Goal: Task Accomplishment & Management: Complete application form

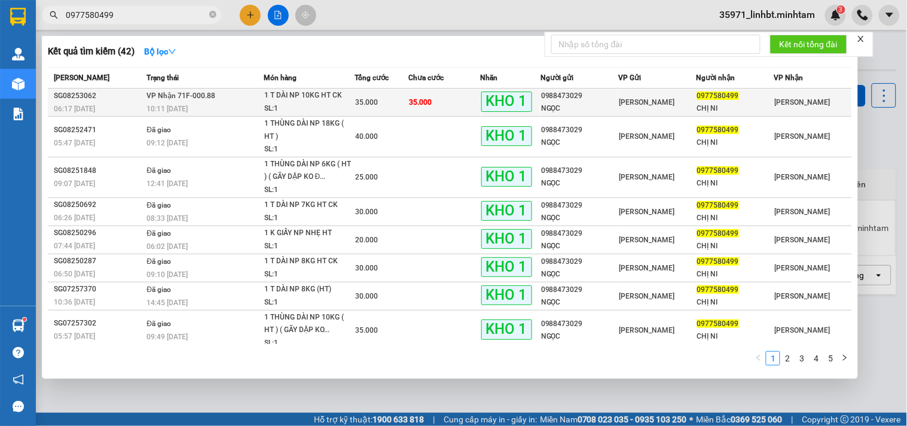
type input "0977580499"
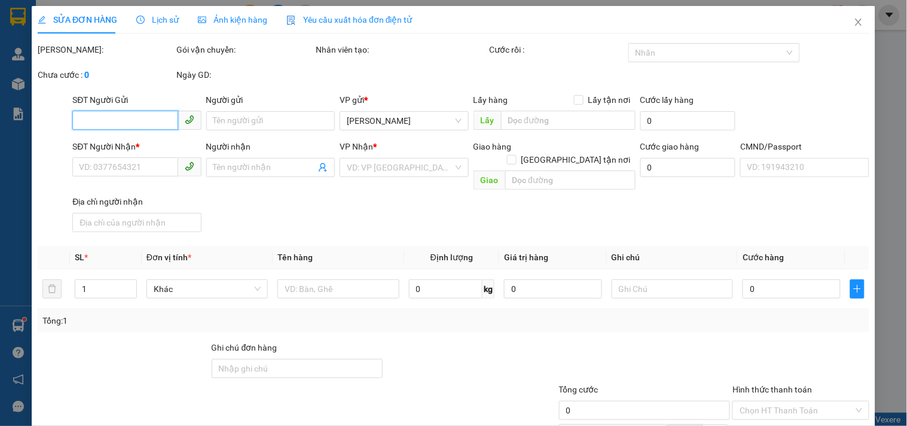
type input "0988473029"
type input "NGỌC"
type input "0977580499"
type input "CHỊ NI"
type input "35.000"
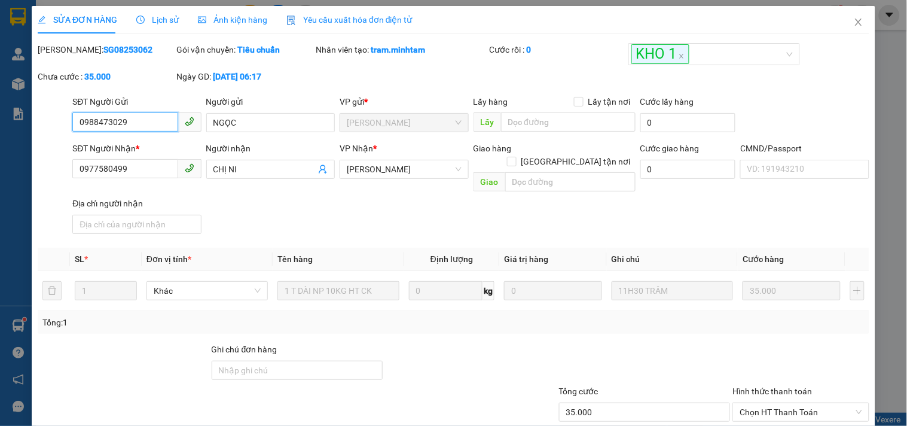
scroll to position [121, 0]
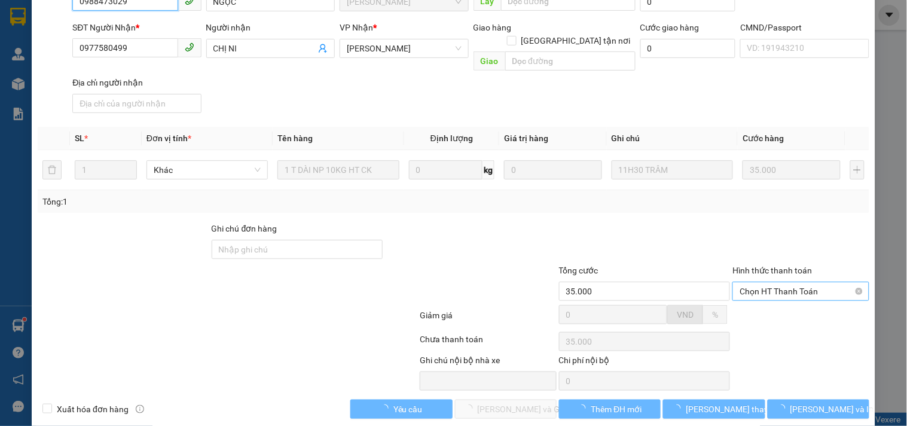
click at [796, 282] on span "Chọn HT Thanh Toán" at bounding box center [800, 291] width 122 height 18
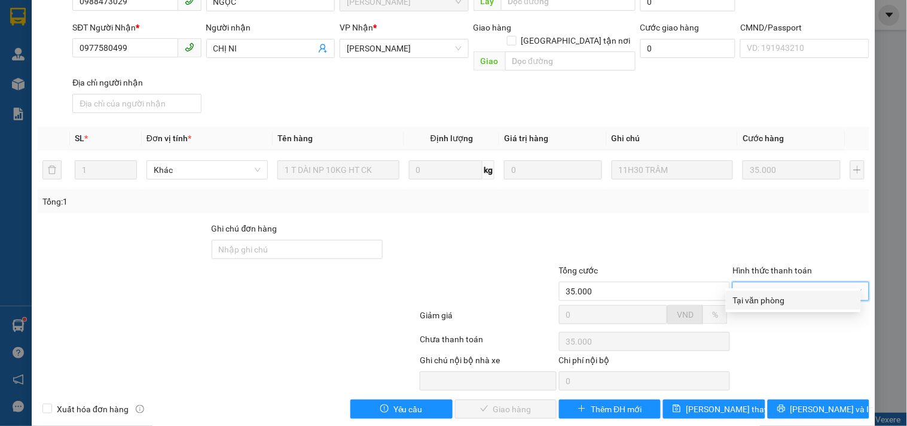
click at [767, 311] on div "Tại văn phòng Tại văn phòng" at bounding box center [793, 300] width 135 height 24
click at [780, 301] on div "Tại văn phòng" at bounding box center [793, 300] width 121 height 13
type input "0"
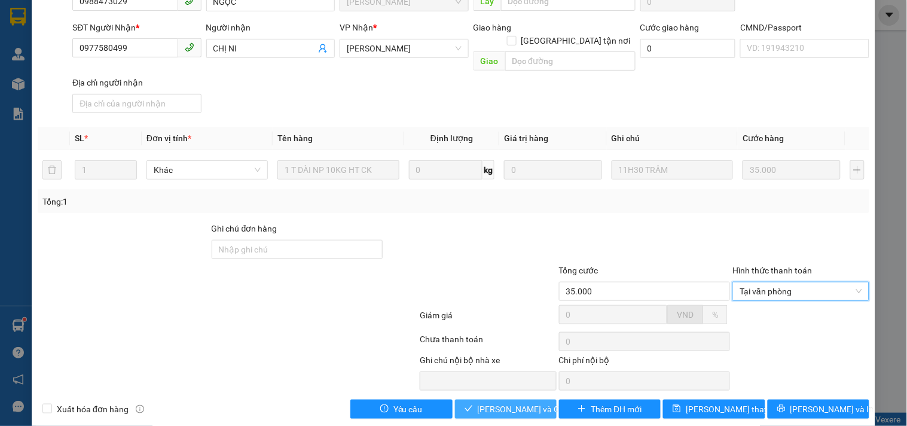
click at [471, 399] on button "[PERSON_NAME] và Giao hàng" at bounding box center [506, 408] width 102 height 19
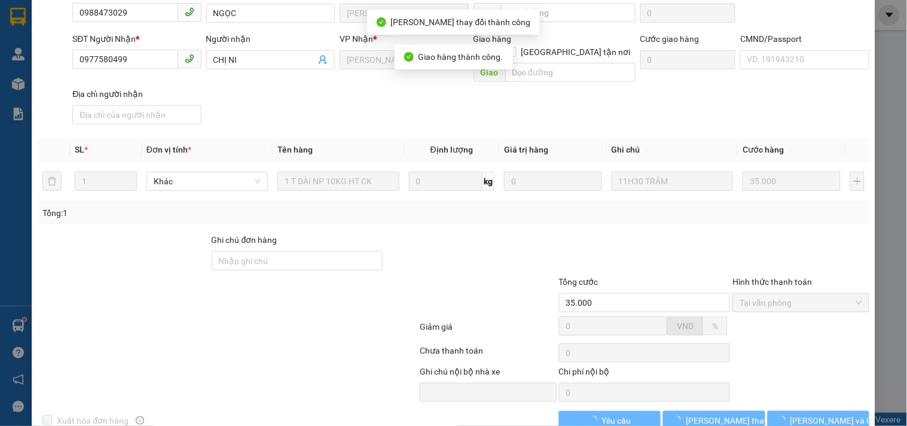
scroll to position [132, 0]
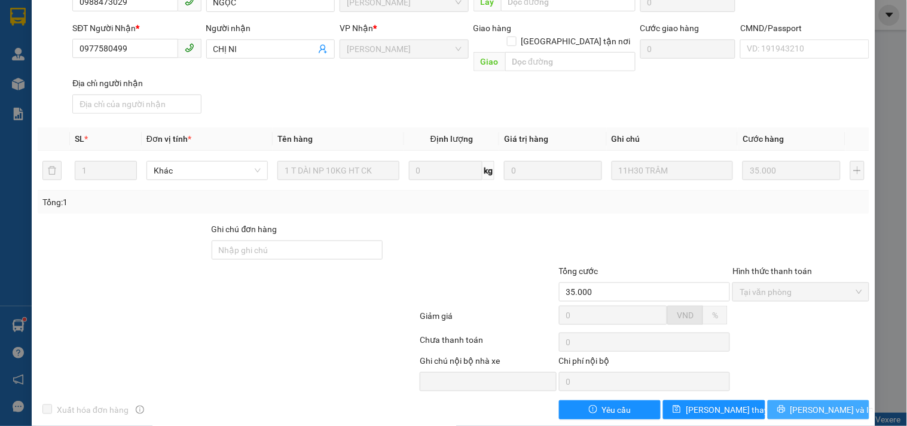
click at [808, 403] on span "[PERSON_NAME] và In" at bounding box center [832, 409] width 84 height 13
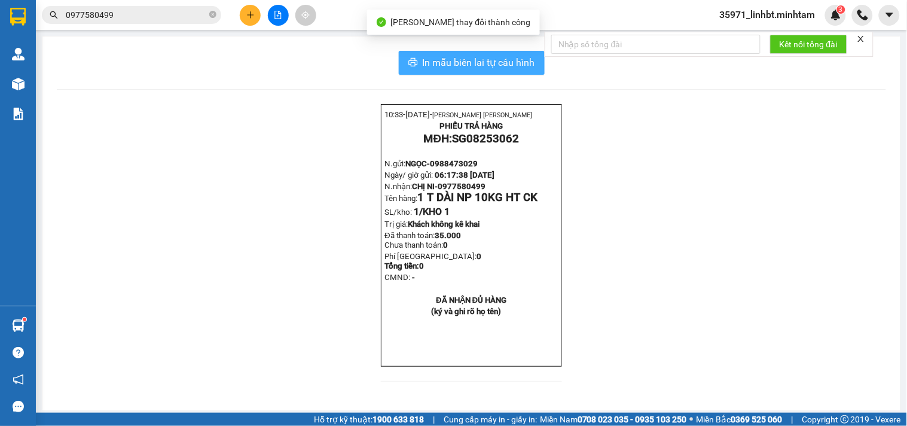
click at [461, 61] on span "In mẫu biên lai tự cấu hình" at bounding box center [479, 62] width 112 height 15
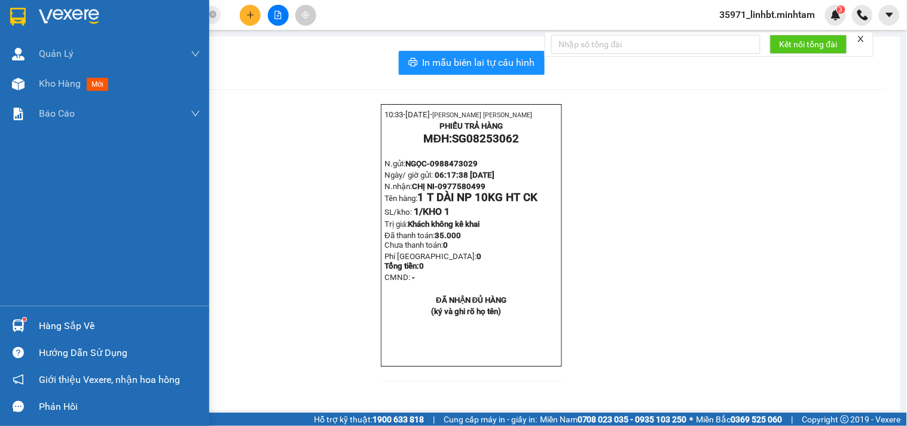
drag, startPoint x: 14, startPoint y: 308, endPoint x: 20, endPoint y: 318, distance: 11.5
click at [14, 310] on div "Hàng sắp về Hướng dẫn sử dụng Giới thiệu Vexere, nhận hoa hồng Phản hồi" at bounding box center [104, 362] width 209 height 114
click at [20, 321] on img at bounding box center [18, 325] width 13 height 13
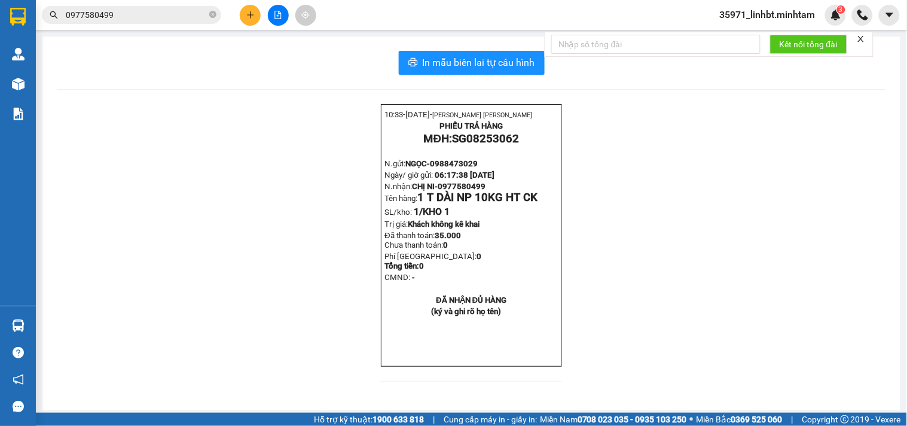
click at [255, 139] on section "Kết quả tìm kiếm ( 42 ) Bộ lọc Mã ĐH Trạng thái Món hàng Tổng cước Chưa cước Nh…" at bounding box center [453, 213] width 907 height 426
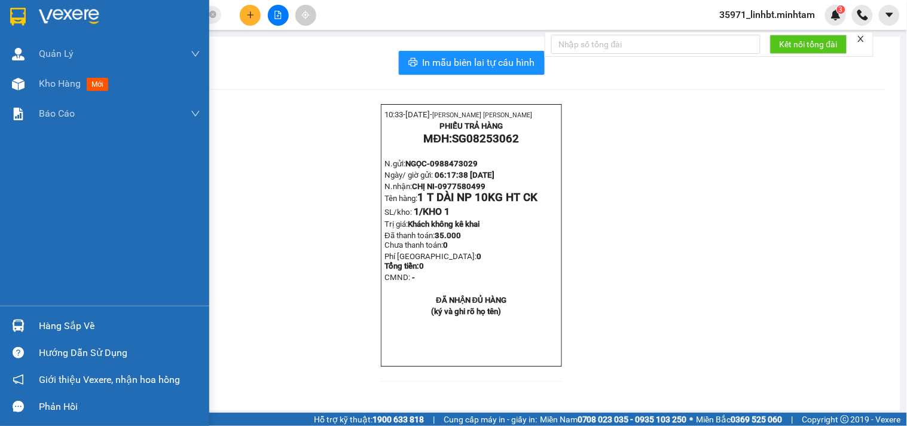
click at [8, 14] on div at bounding box center [18, 16] width 21 height 21
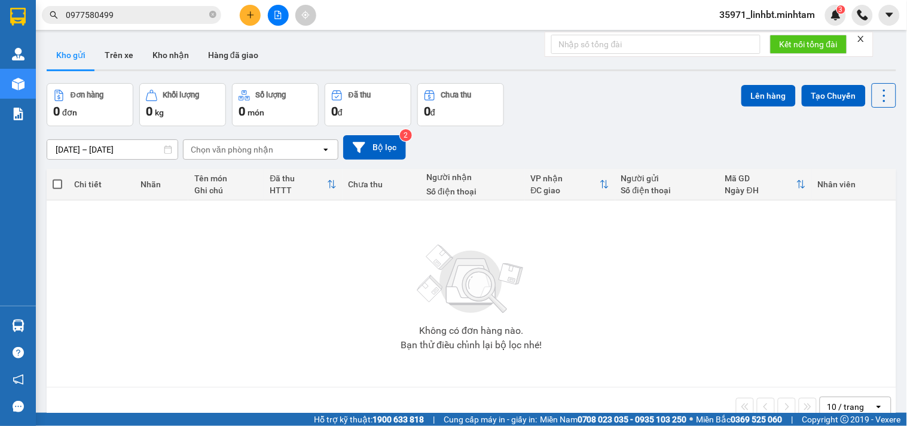
click at [247, 11] on icon "plus" at bounding box center [250, 15] width 8 height 8
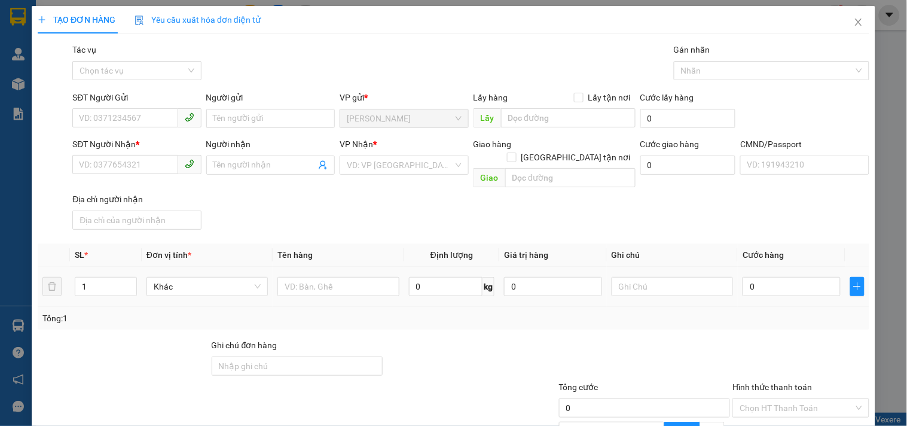
click at [297, 291] on td at bounding box center [338, 287] width 131 height 40
click at [305, 277] on input "text" at bounding box center [337, 286] width 121 height 19
type input "1G ĐỆM"
click at [673, 277] on input "text" at bounding box center [672, 286] width 121 height 19
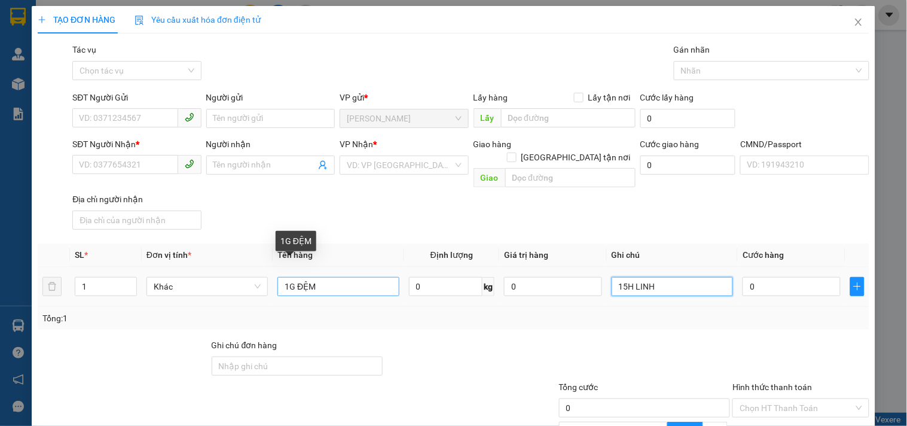
type input "15H LINH"
click at [366, 277] on input "1G ĐỆM" at bounding box center [337, 286] width 121 height 19
click at [289, 277] on input "1G ĐỆM NP" at bounding box center [337, 286] width 121 height 19
click at [343, 277] on input "G ĐỆM NP" at bounding box center [337, 286] width 121 height 19
type input "G ĐỆM NP"
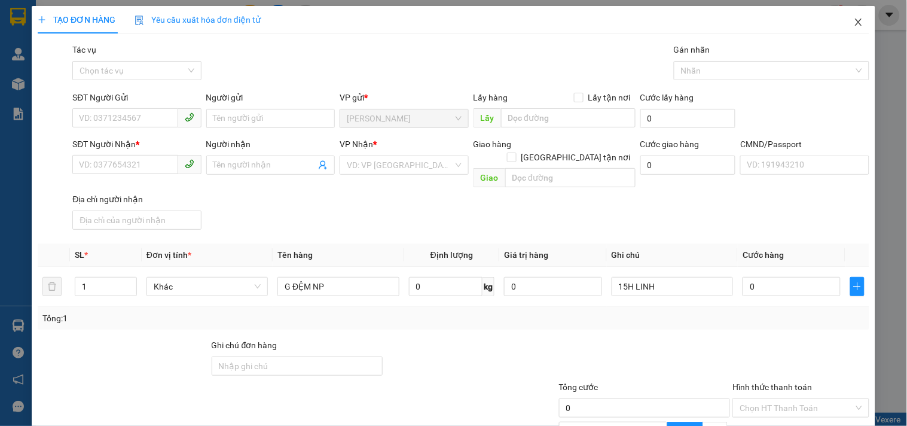
click at [855, 21] on icon "close" at bounding box center [858, 22] width 7 height 7
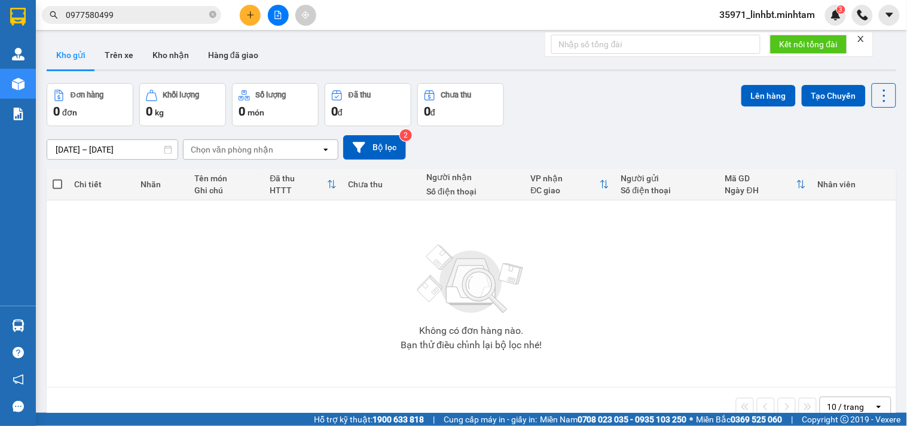
click at [124, 15] on input "0977580499" at bounding box center [136, 14] width 141 height 13
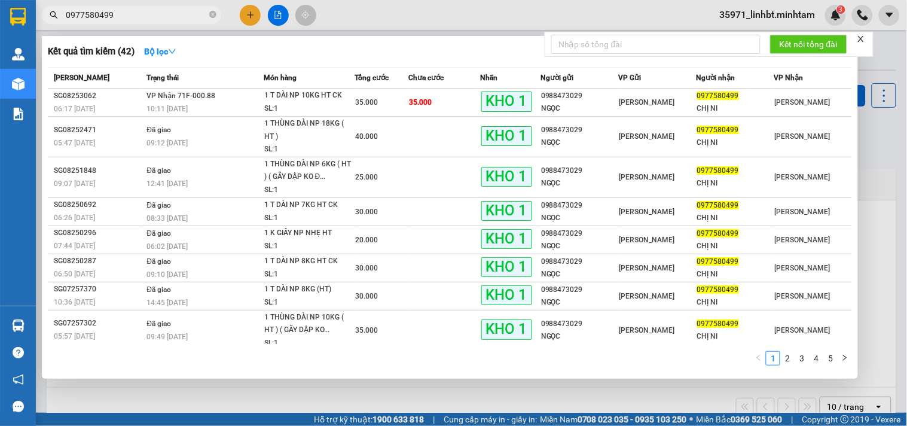
click at [124, 15] on input "0977580499" at bounding box center [136, 14] width 141 height 13
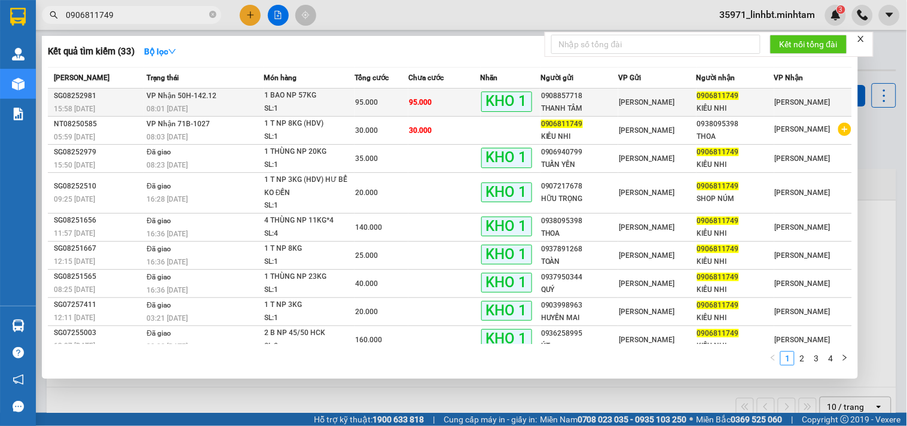
type input "0906811749"
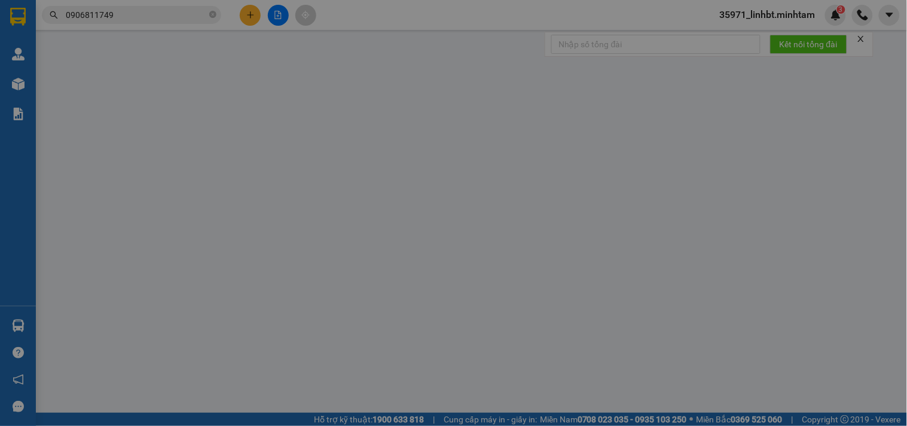
type input "0908857718"
type input "THANH TÂM"
type input "0906811749"
type input "KIỀU NHI"
type input "95.000"
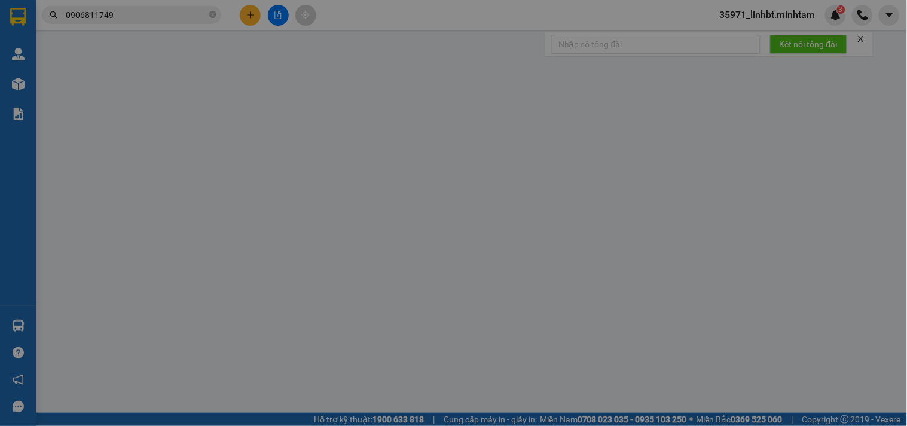
type input "95.000"
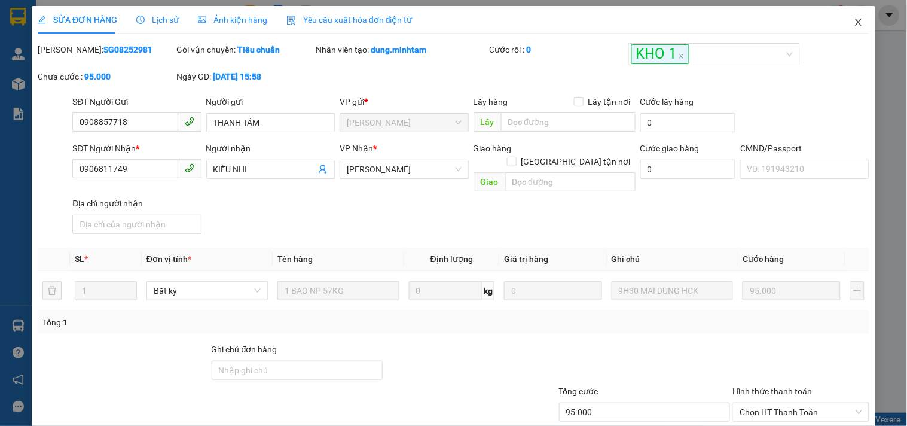
click at [855, 24] on icon "close" at bounding box center [858, 22] width 7 height 7
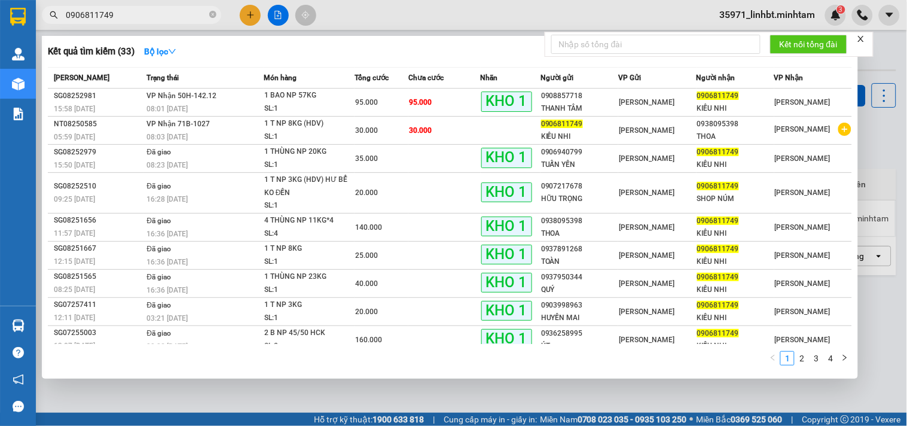
click at [133, 17] on input "0906811749" at bounding box center [136, 14] width 141 height 13
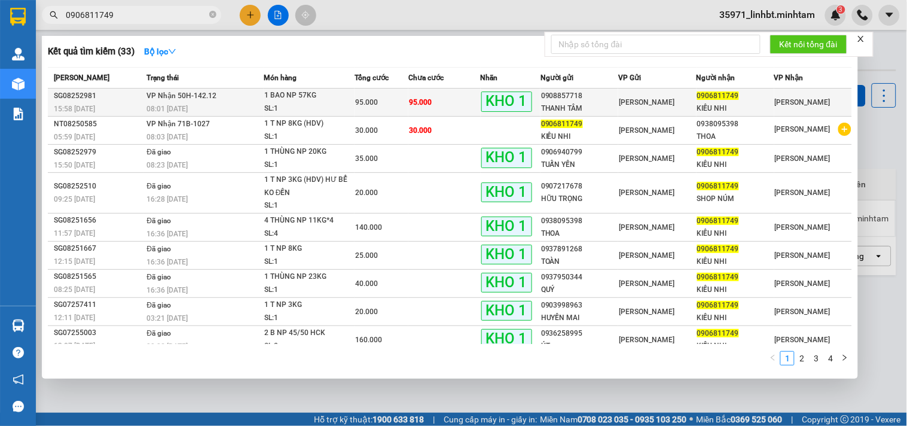
click at [281, 93] on div "1 BAO NP 57KG" at bounding box center [309, 95] width 90 height 13
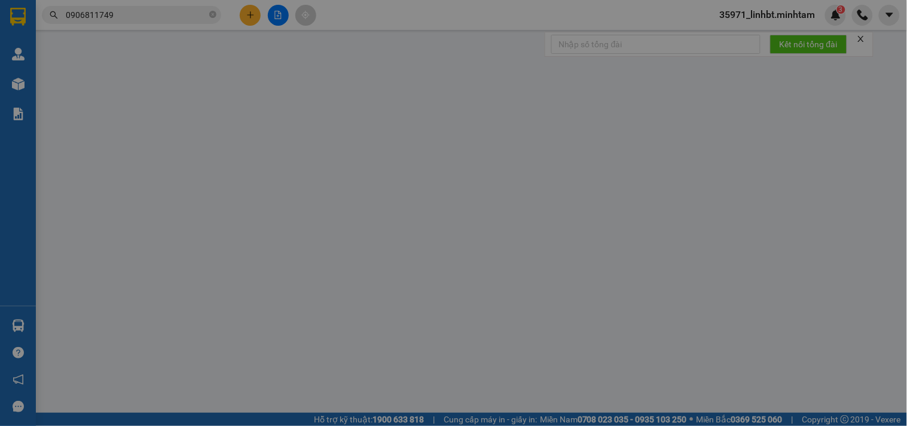
type input "0908857718"
type input "THANH TÂM"
type input "0906811749"
type input "KIỀU NHI"
type input "95.000"
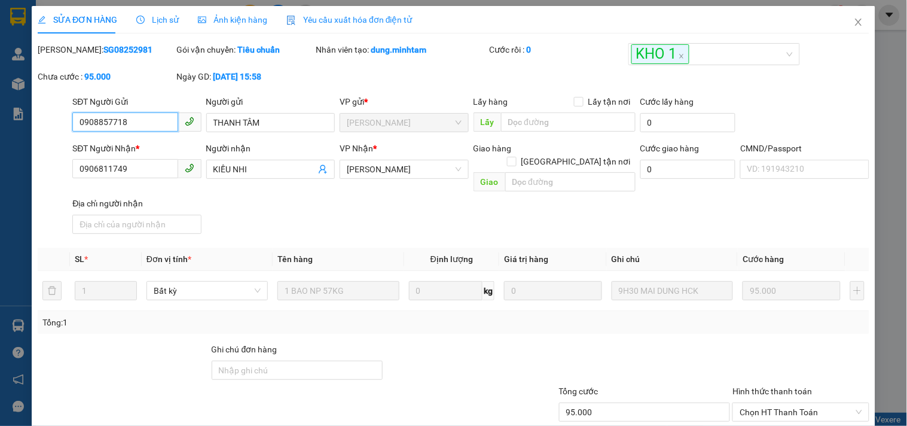
scroll to position [111, 0]
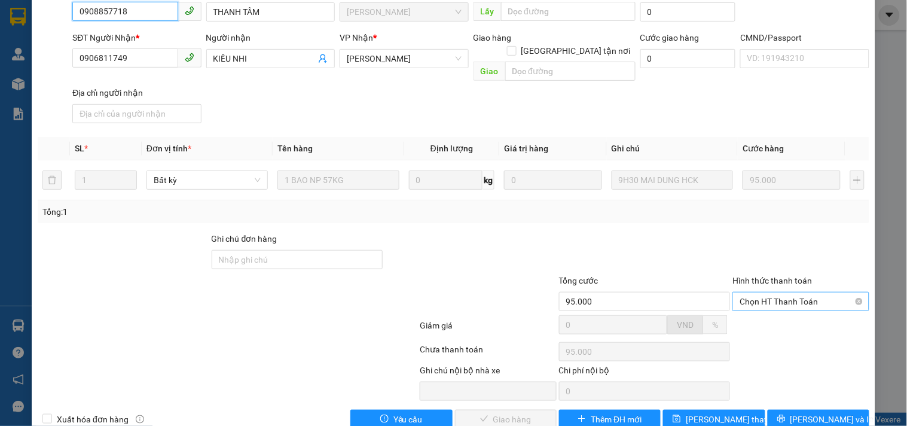
click at [784, 292] on span "Chọn HT Thanh Toán" at bounding box center [800, 301] width 122 height 18
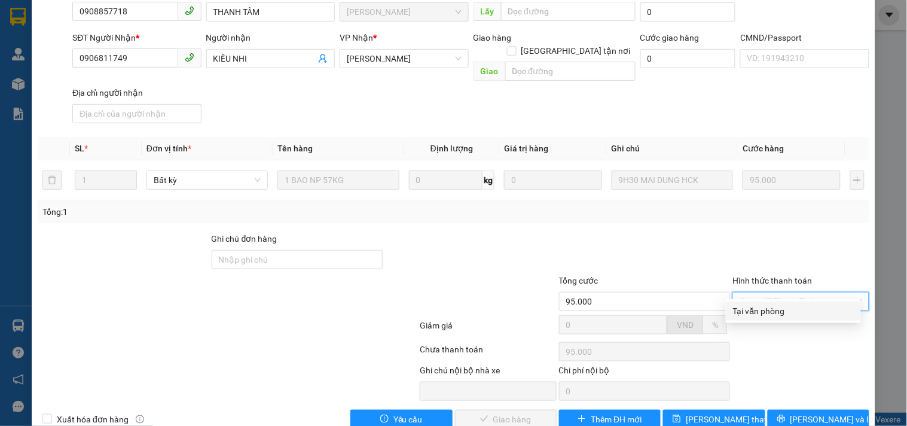
click at [777, 302] on div "Tại văn phòng" at bounding box center [793, 310] width 135 height 19
type input "0"
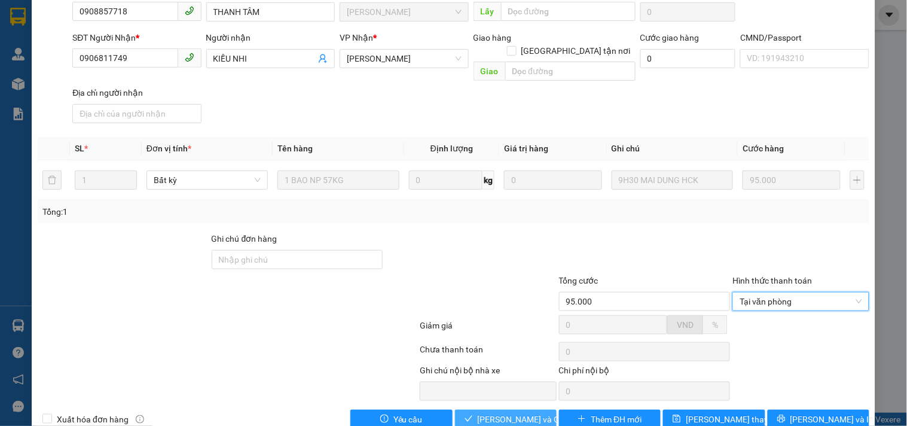
click at [515, 412] on span "[PERSON_NAME] và Giao hàng" at bounding box center [535, 418] width 115 height 13
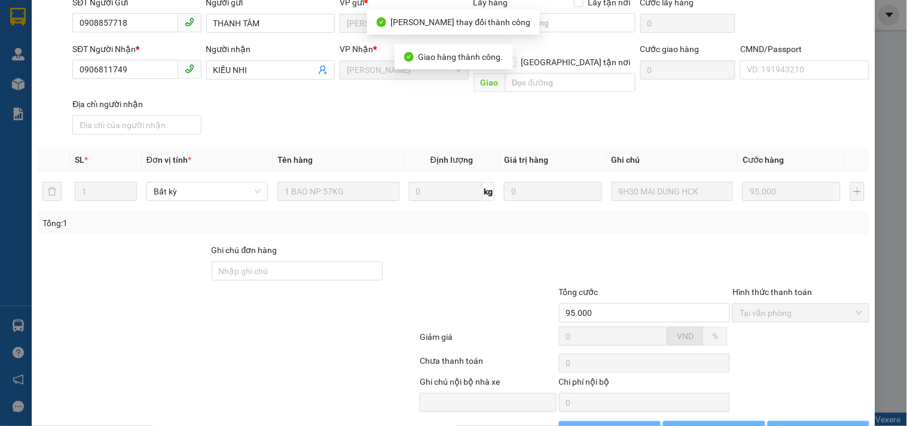
scroll to position [121, 0]
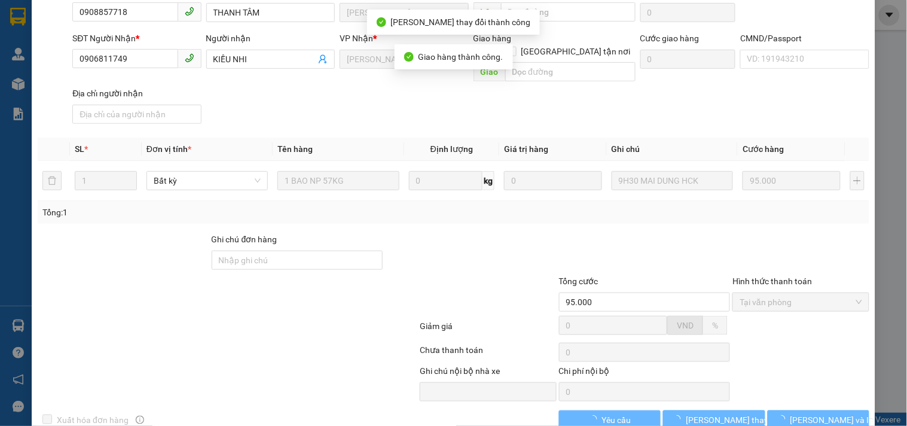
click at [837, 410] on button "[PERSON_NAME] và In" at bounding box center [819, 419] width 102 height 19
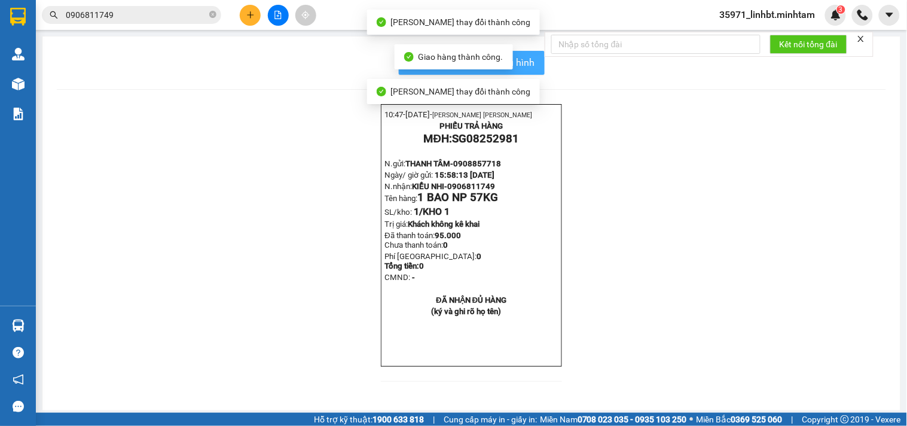
click at [532, 60] on button "In mẫu biên lai tự cấu hình" at bounding box center [472, 63] width 146 height 24
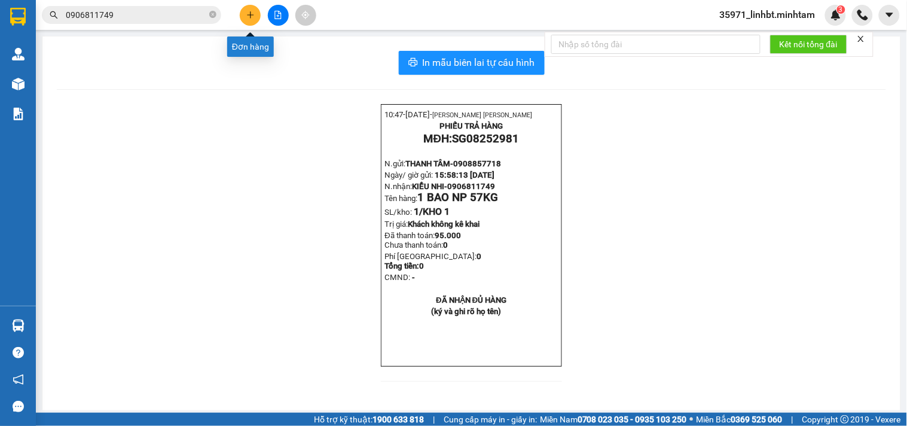
click at [246, 16] on icon "plus" at bounding box center [250, 15] width 8 height 8
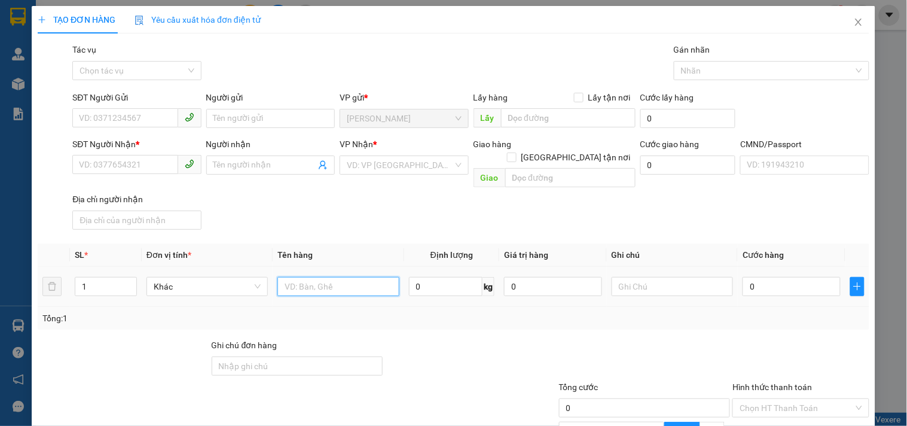
click at [316, 277] on input "text" at bounding box center [337, 286] width 121 height 19
type input "1 T NP 10KG_ ĐA"
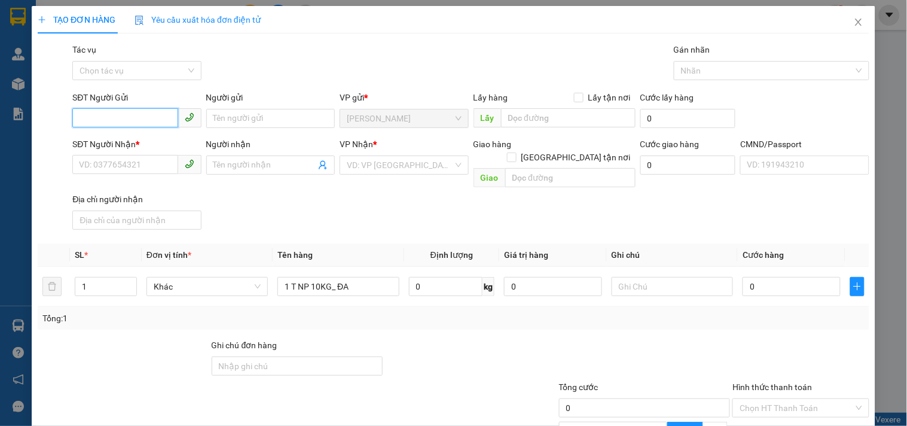
click at [115, 121] on input "SĐT Người Gửi" at bounding box center [124, 117] width 105 height 19
type input "0949946523"
click at [115, 145] on div "0949946523 - DUY" at bounding box center [135, 142] width 113 height 13
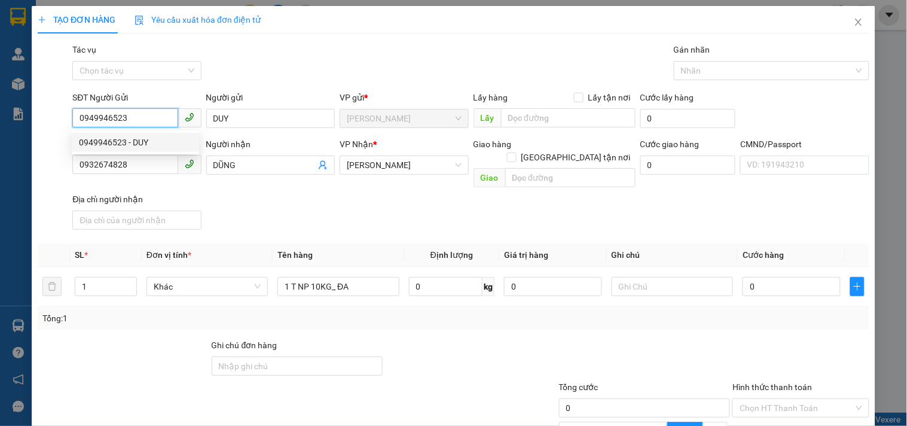
type input "DUY"
type input "0932674828"
type input "DŨNG"
type input "0949946523"
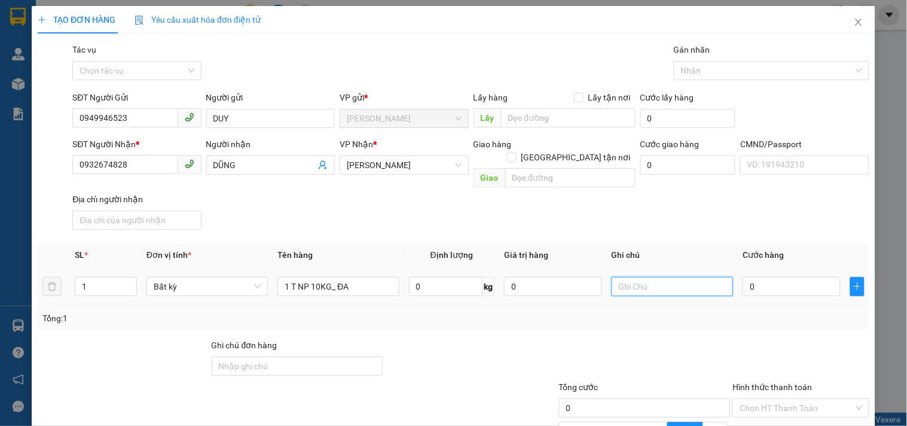
click at [668, 277] on input "text" at bounding box center [672, 286] width 121 height 19
click at [319, 163] on icon "user-add" at bounding box center [323, 165] width 8 height 9
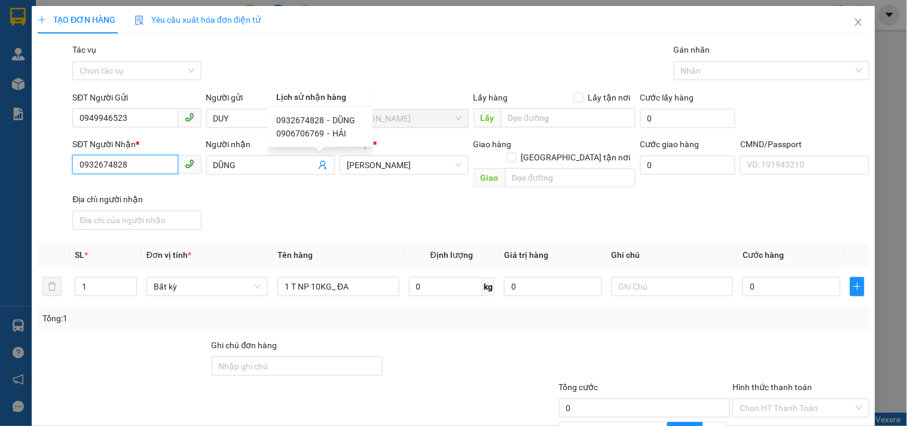
click at [123, 157] on input "0932674828" at bounding box center [124, 164] width 105 height 19
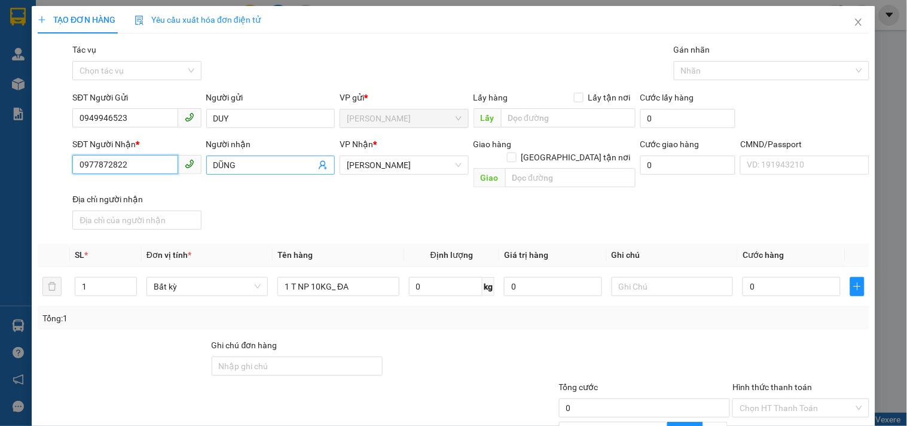
type input "0977872822"
click at [229, 163] on input "DŨNG" at bounding box center [264, 164] width 102 height 13
type input "H"
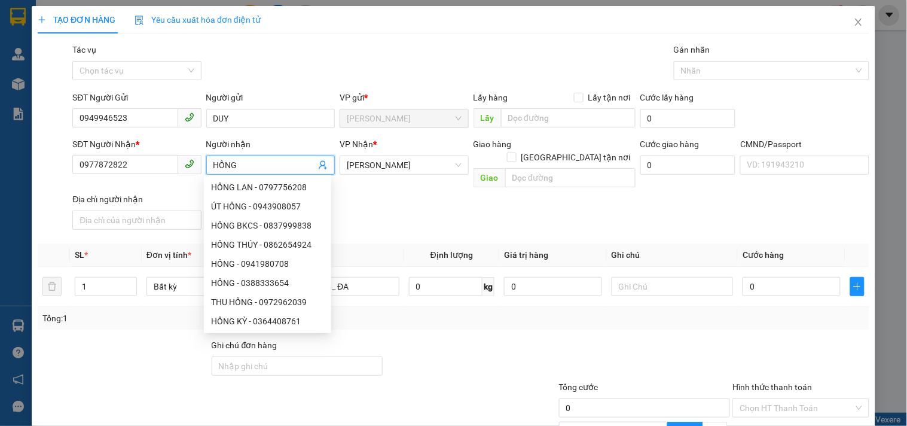
type input "HỒNG"
click at [379, 192] on div "SĐT Người Nhận * 0977872822 Người nhận HỒNG VP Nhận * [PERSON_NAME] hàng [GEOGR…" at bounding box center [471, 185] width 802 height 97
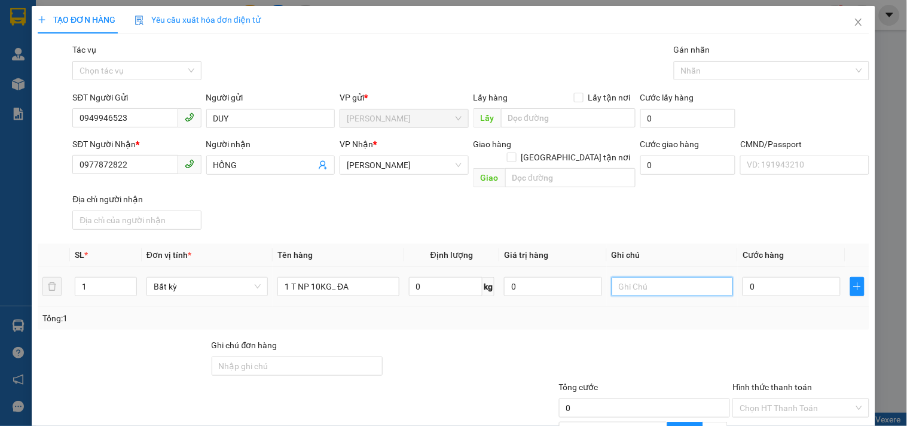
click at [665, 277] on input "text" at bounding box center [672, 286] width 121 height 19
type input "15H LINH"
click at [749, 277] on input "0" at bounding box center [791, 286] width 98 height 19
type input "3"
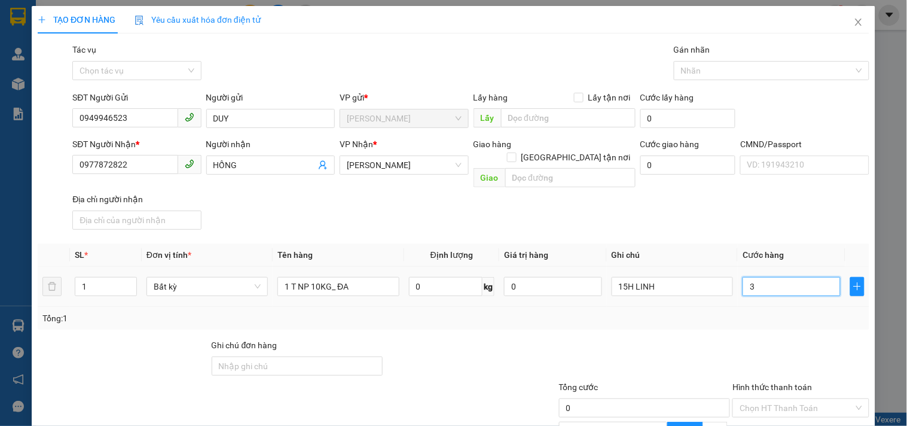
type input "3"
type input "30"
type input "30.000"
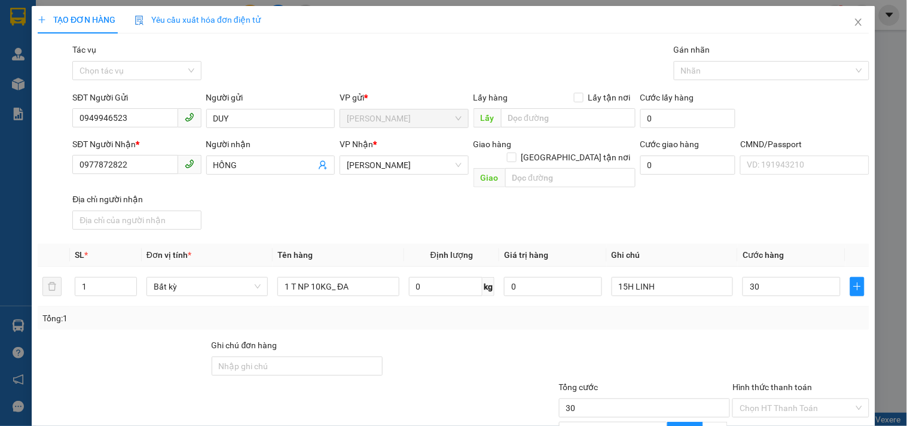
type input "30.000"
click at [753, 311] on div "Tổng: 1" at bounding box center [453, 317] width 822 height 13
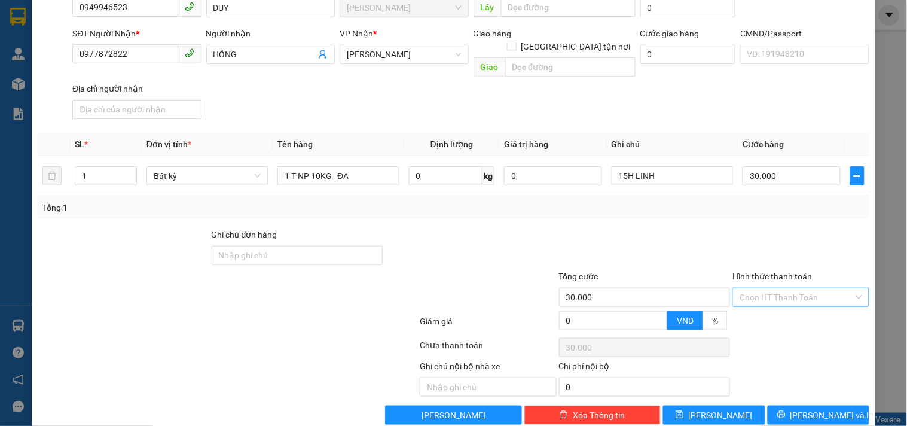
click at [750, 288] on input "Hình thức thanh toán" at bounding box center [796, 297] width 114 height 18
click at [749, 301] on div "Tại văn phòng" at bounding box center [793, 306] width 121 height 13
type input "0"
click at [818, 408] on span "[PERSON_NAME] và In" at bounding box center [832, 414] width 84 height 13
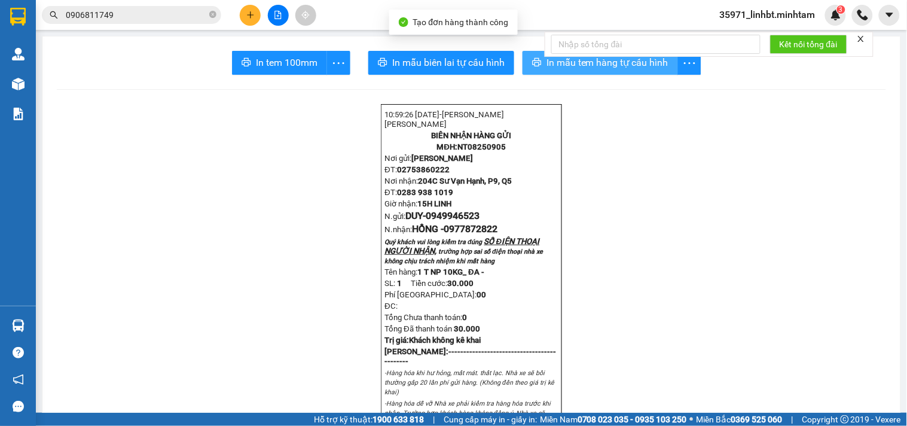
click at [540, 73] on button "In mẫu tem hàng tự cấu hình" at bounding box center [599, 63] width 155 height 24
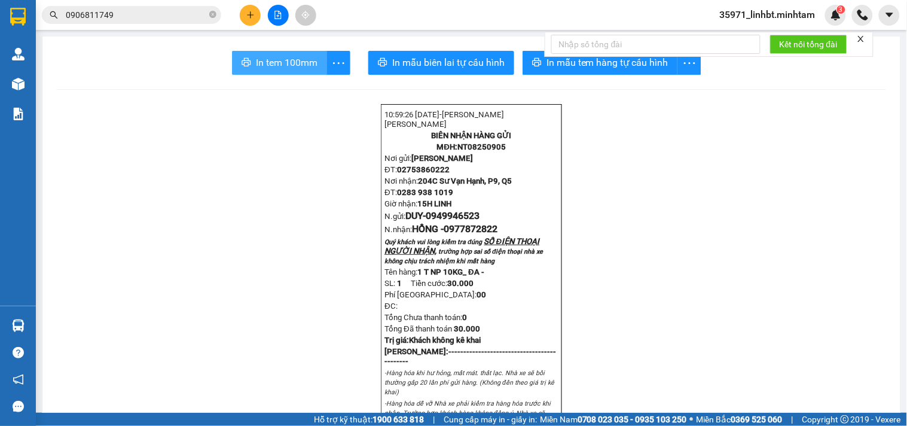
click at [258, 60] on span "In tem 100mm" at bounding box center [287, 62] width 62 height 15
click at [253, 13] on icon "plus" at bounding box center [250, 15] width 8 height 8
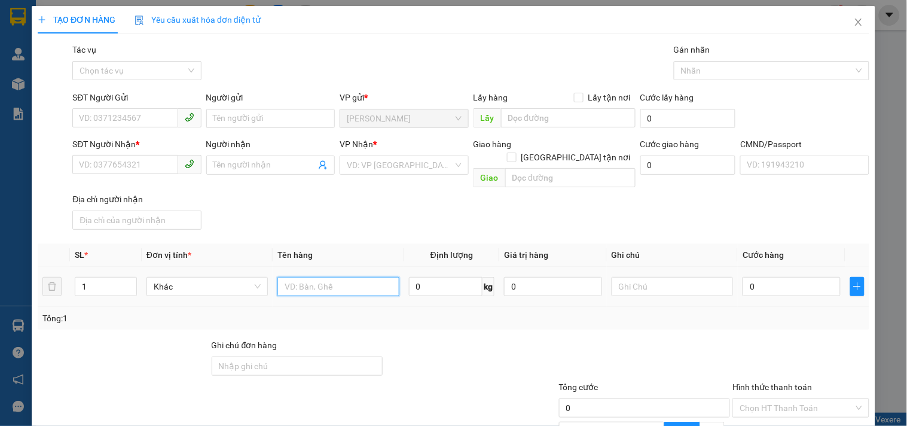
click at [315, 277] on input "text" at bounding box center [337, 286] width 121 height 19
type input "1 T LOA 20KG_ HDV"
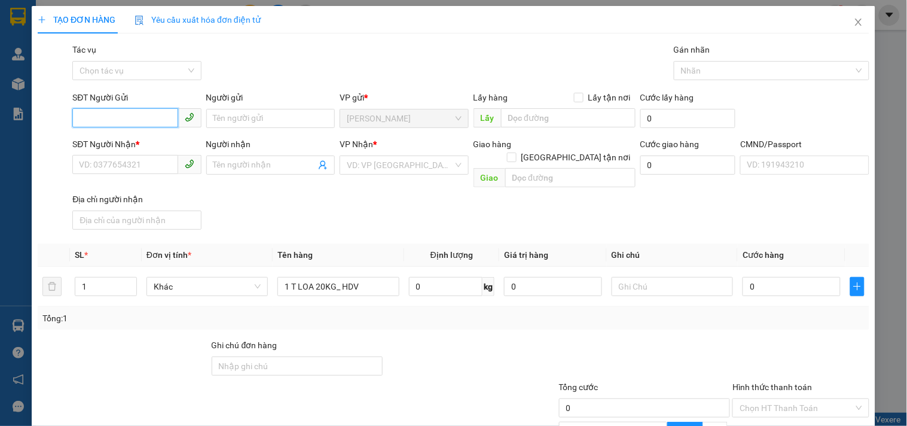
click at [133, 112] on input "SĐT Người Gửi" at bounding box center [124, 117] width 105 height 19
type input "0908292005"
click at [225, 116] on input "Người gửi" at bounding box center [270, 118] width 129 height 19
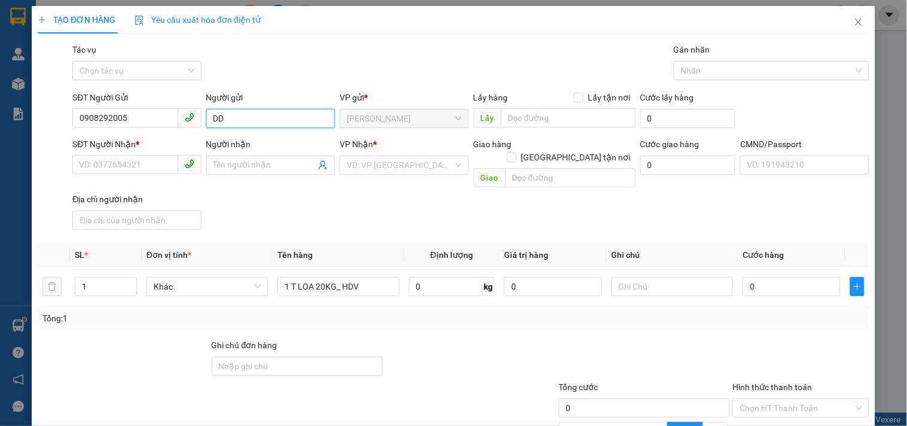
type input "D"
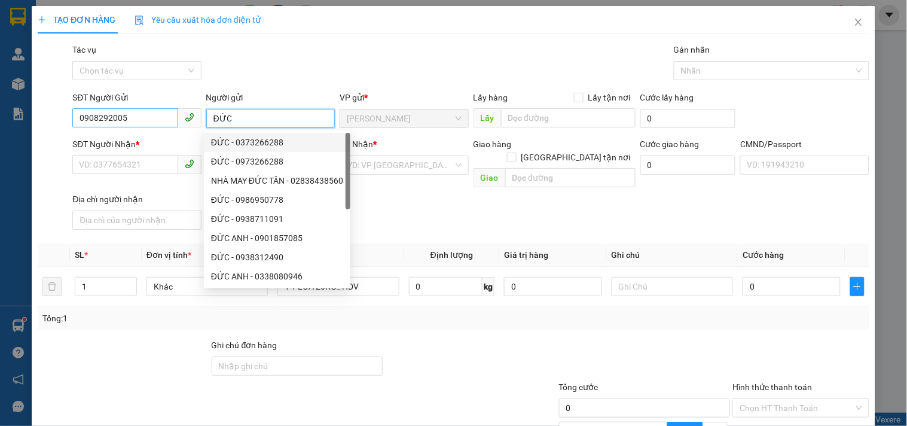
type input "ĐỨC"
click at [109, 121] on input "0908292005" at bounding box center [124, 117] width 105 height 19
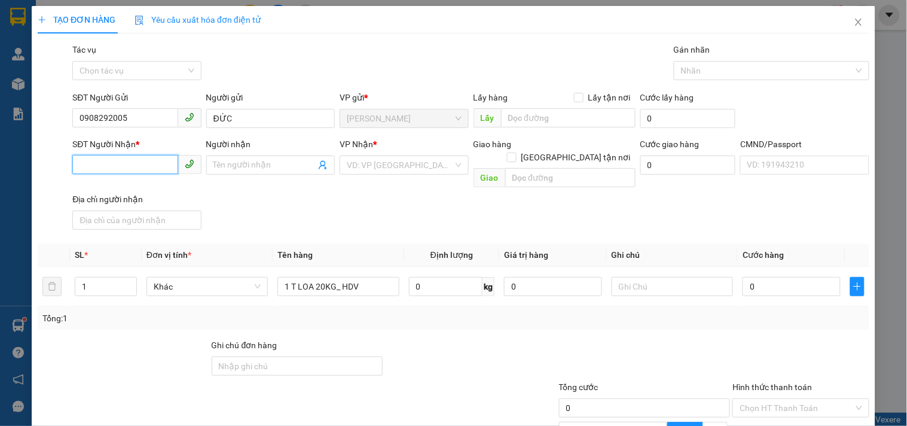
click at [117, 159] on input "SĐT Người Nhận *" at bounding box center [124, 164] width 105 height 19
paste input "0908292005"
type input "0908292005"
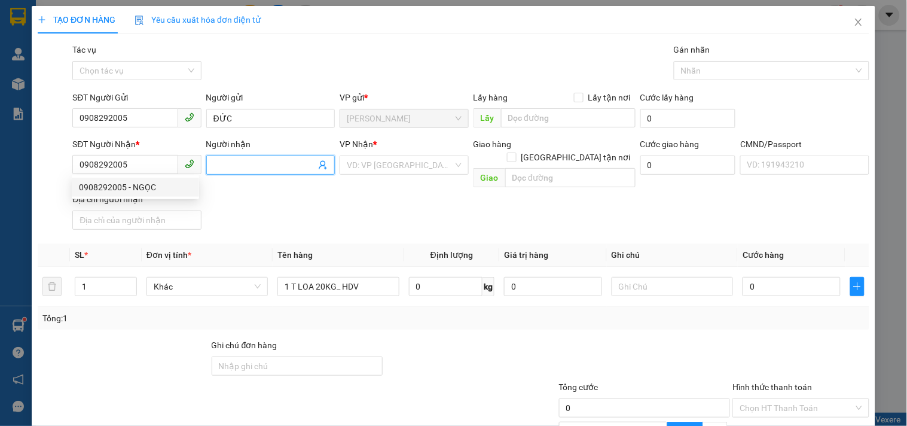
click at [246, 161] on input "Người nhận" at bounding box center [264, 164] width 102 height 13
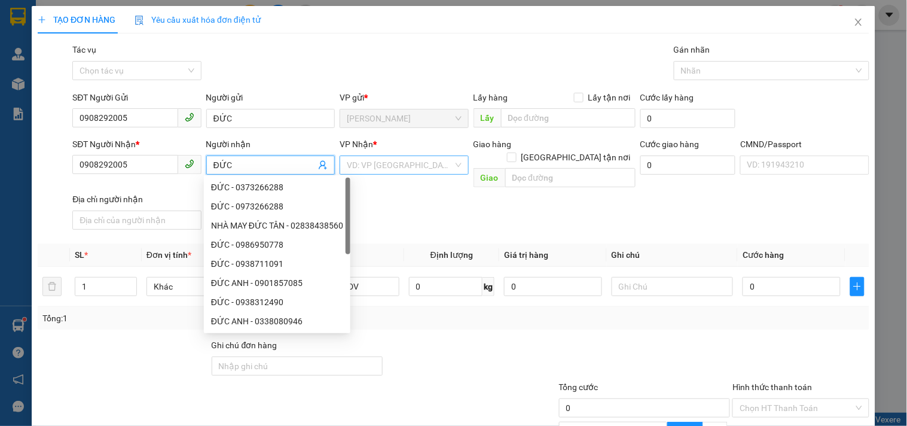
type input "ĐỨC"
click at [397, 171] on input "search" at bounding box center [400, 165] width 106 height 18
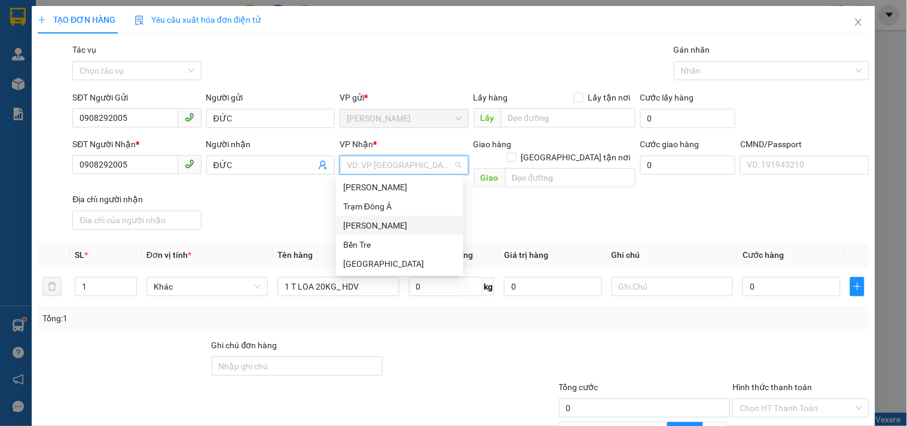
click at [357, 227] on div "[PERSON_NAME]" at bounding box center [399, 225] width 113 height 13
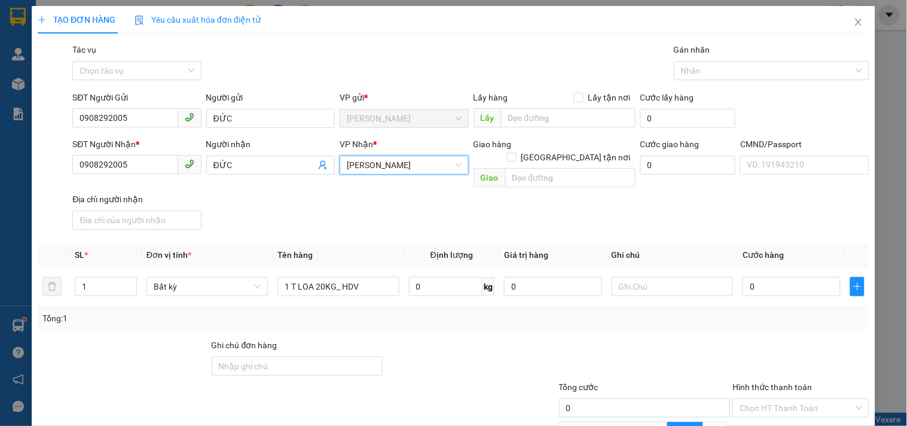
click at [220, 195] on div "SĐT Người Nhận * 0908292005 Người nhận ĐỨC VP Nhận * [GEOGRAPHIC_DATA][PERSON_N…" at bounding box center [471, 185] width 802 height 97
click at [658, 277] on input "text" at bounding box center [672, 286] width 121 height 19
type input "1"
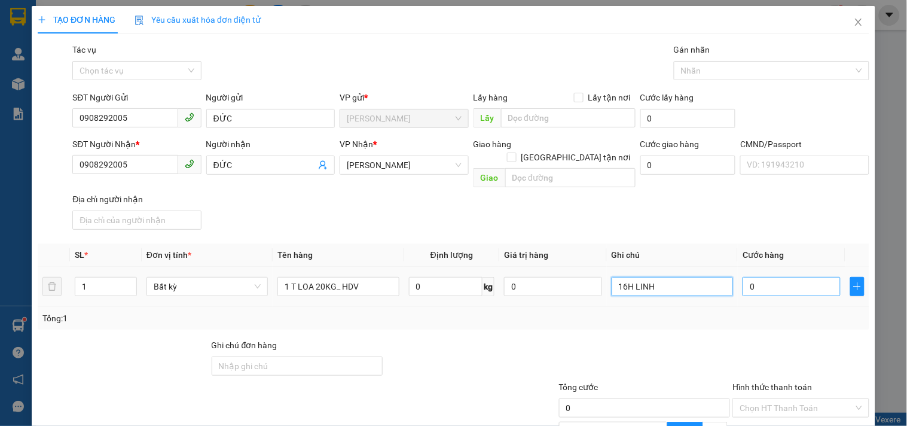
type input "16H LINH"
click at [763, 277] on input "0" at bounding box center [791, 286] width 98 height 19
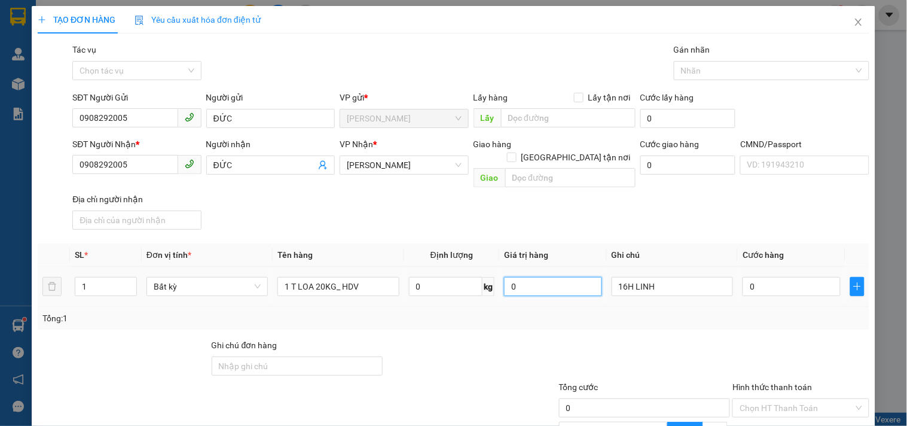
click at [517, 278] on input "0" at bounding box center [553, 286] width 98 height 19
type input "3.000.000"
click at [512, 311] on div "Tổng: 1" at bounding box center [453, 317] width 822 height 13
click at [806, 277] on input "0" at bounding box center [791, 286] width 98 height 19
type input "3"
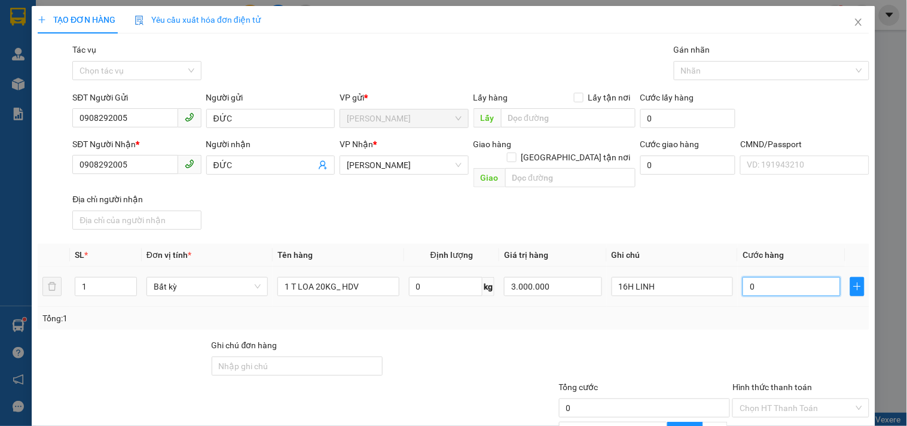
type input "3"
type input "35"
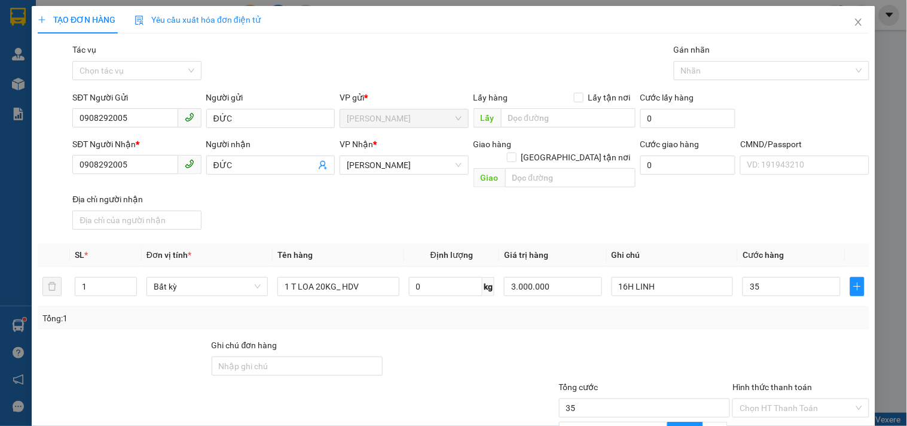
type input "35.000"
click at [705, 338] on div at bounding box center [645, 359] width 174 height 42
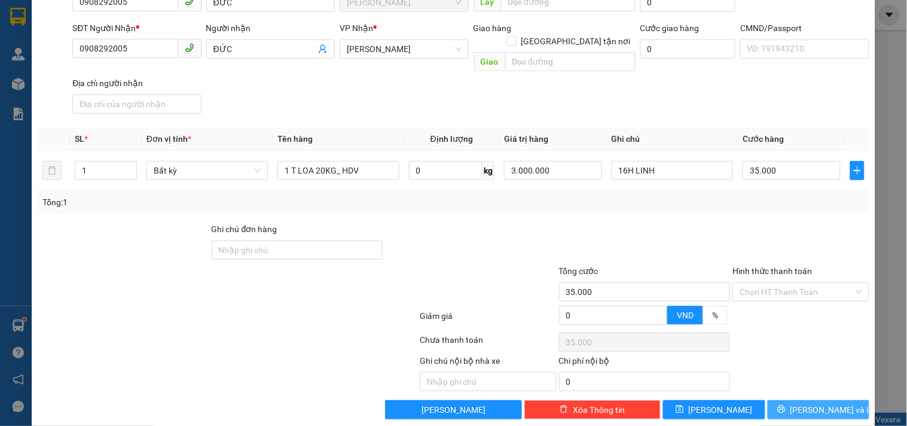
click at [783, 400] on button "[PERSON_NAME] và In" at bounding box center [819, 409] width 102 height 19
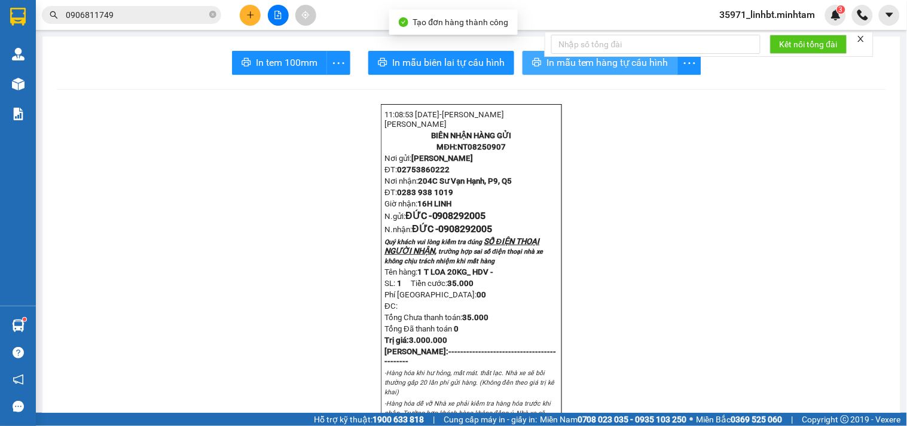
click at [524, 64] on button "In mẫu tem hàng tự cấu hình" at bounding box center [599, 63] width 155 height 24
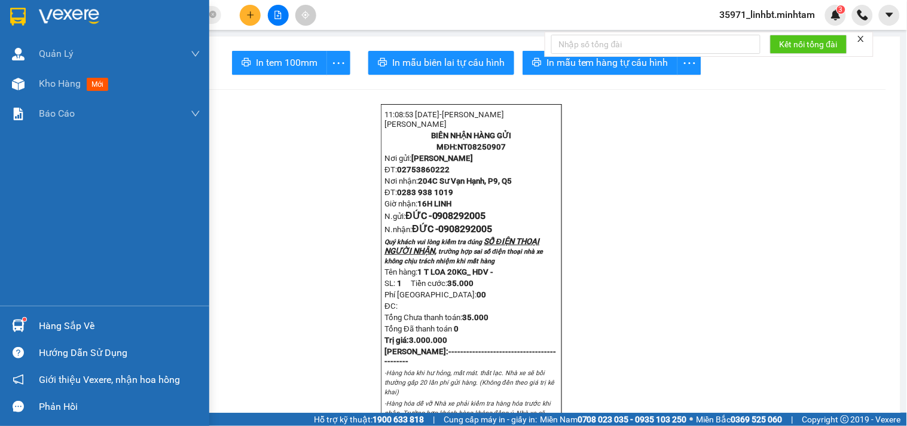
click at [18, 16] on img at bounding box center [18, 17] width 16 height 18
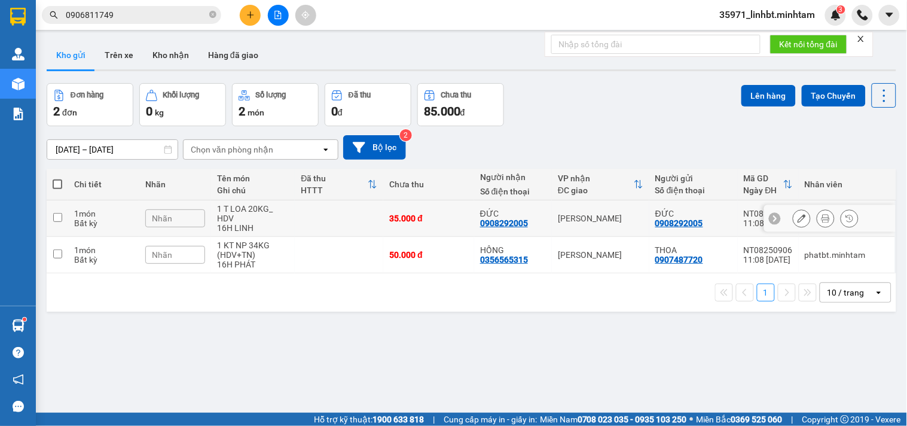
click at [793, 209] on div at bounding box center [802, 218] width 18 height 18
click at [797, 214] on icon at bounding box center [801, 218] width 8 height 8
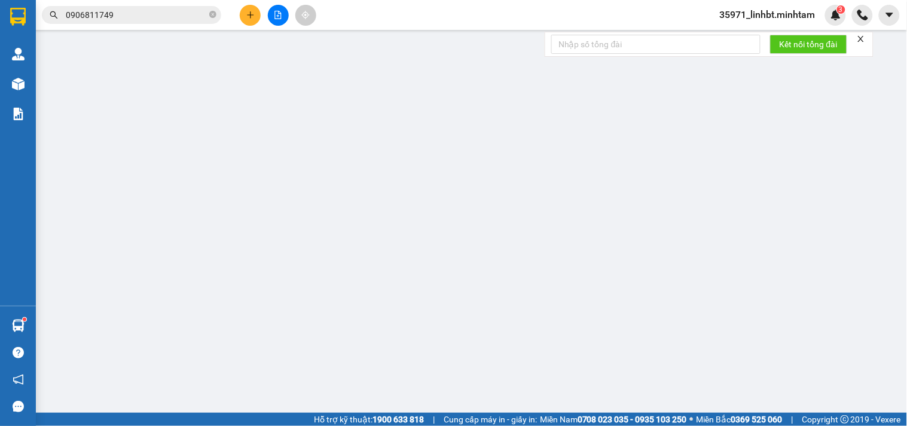
type input "0908292005"
type input "ĐỨC"
type input "0908292005"
type input "ĐỨC"
type input "35.000"
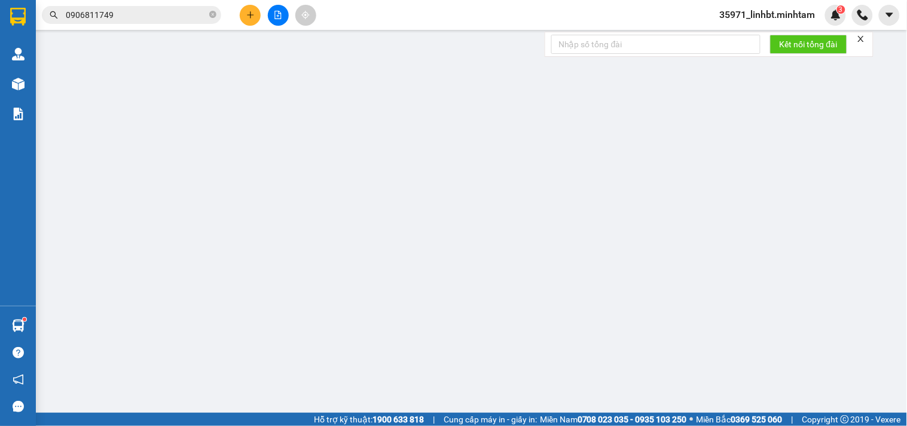
type input "35.000"
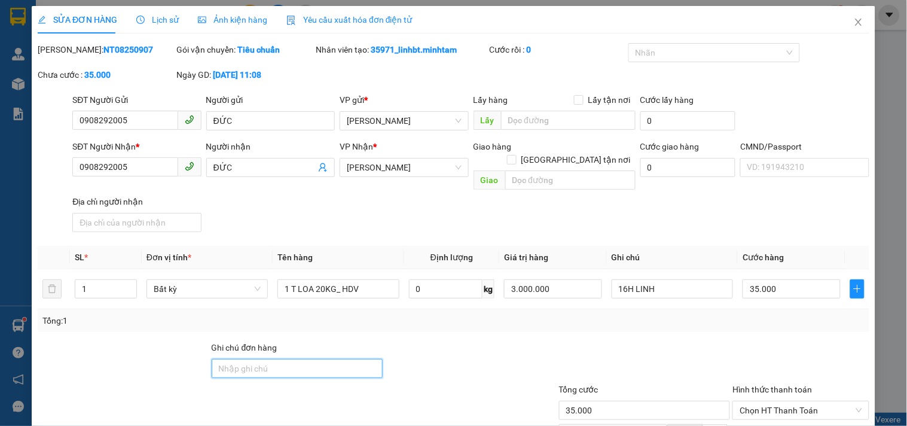
click at [242, 359] on input "Ghi chú đơn hàng" at bounding box center [298, 368] width 172 height 19
type input "H"
click at [242, 359] on input "HƯ BỂK ĐỀN" at bounding box center [298, 368] width 172 height 19
click at [240, 359] on input "HƯ BỂK ĐỀN" at bounding box center [298, 368] width 172 height 19
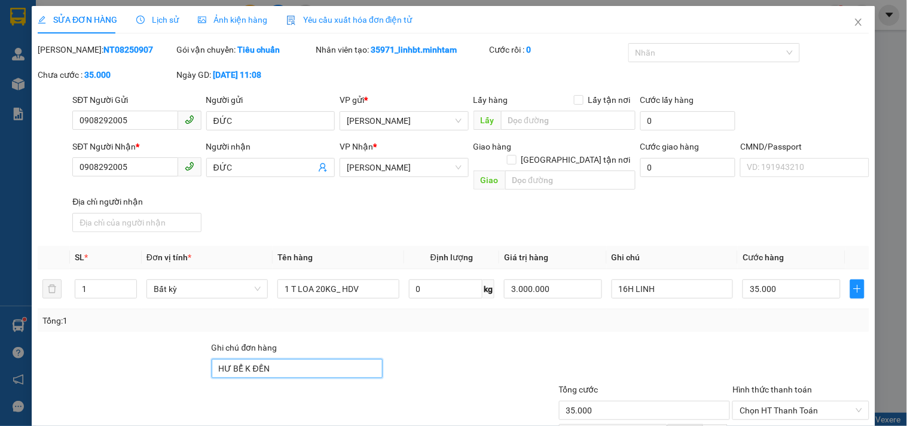
scroll to position [118, 0]
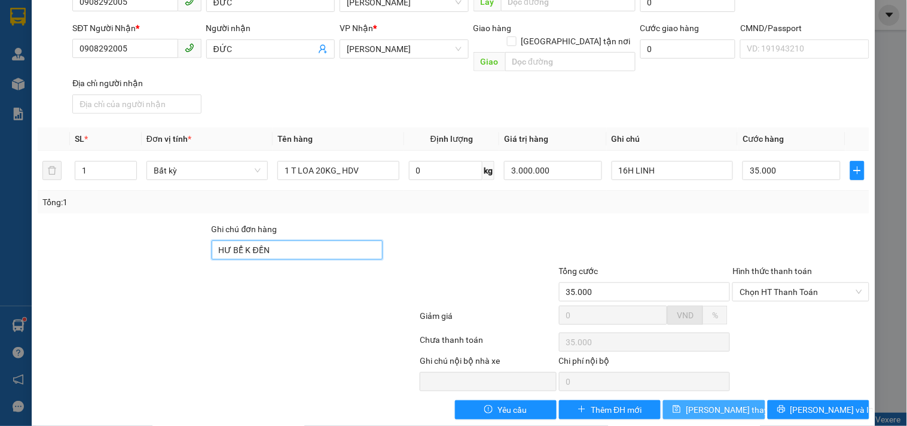
type input "HƯ BỂ K ĐỀN"
click at [709, 403] on span "[PERSON_NAME] thay đổi" at bounding box center [734, 409] width 96 height 13
